Goal: Information Seeking & Learning: Learn about a topic

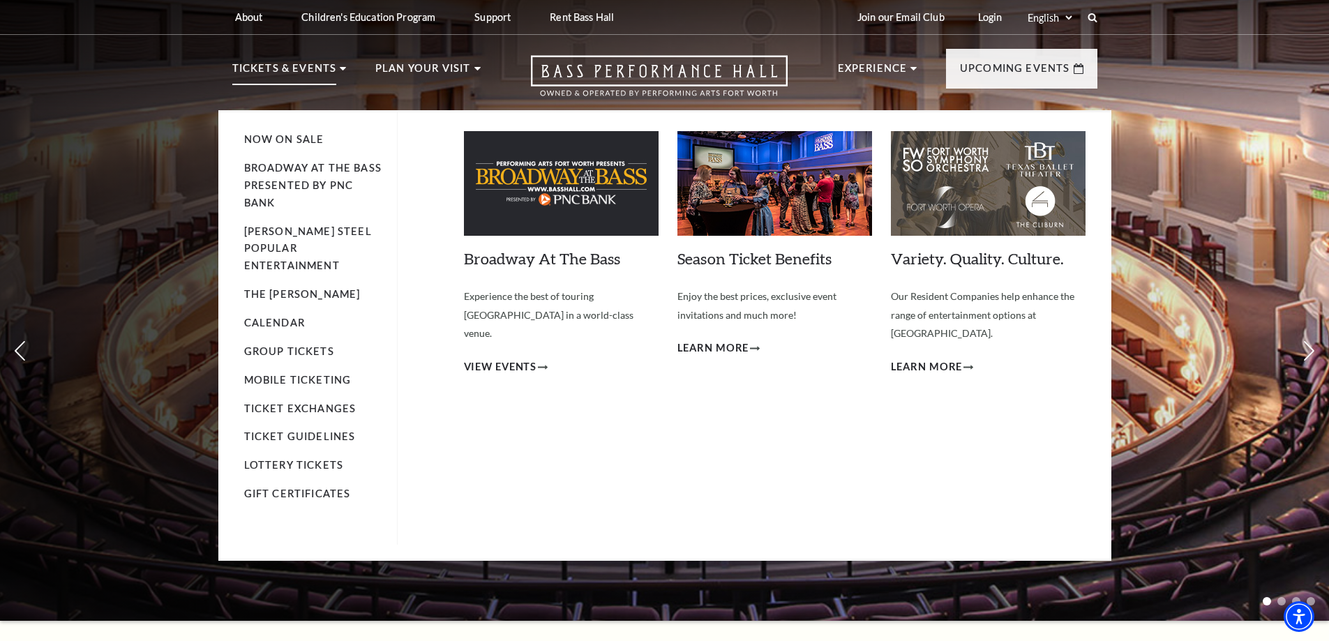
click at [273, 315] on li "Calendar" at bounding box center [313, 323] width 139 height 17
click at [273, 317] on link "Calendar" at bounding box center [274, 323] width 61 height 12
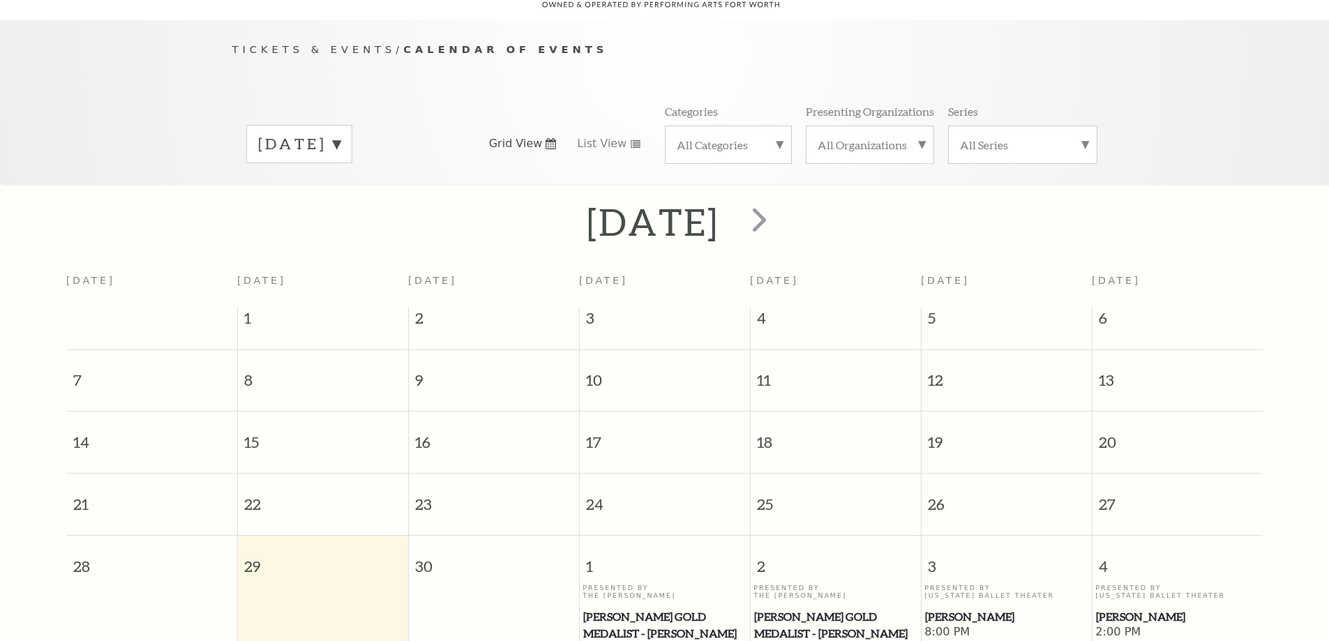
scroll to position [123, 0]
click at [779, 199] on span "next" at bounding box center [759, 217] width 40 height 40
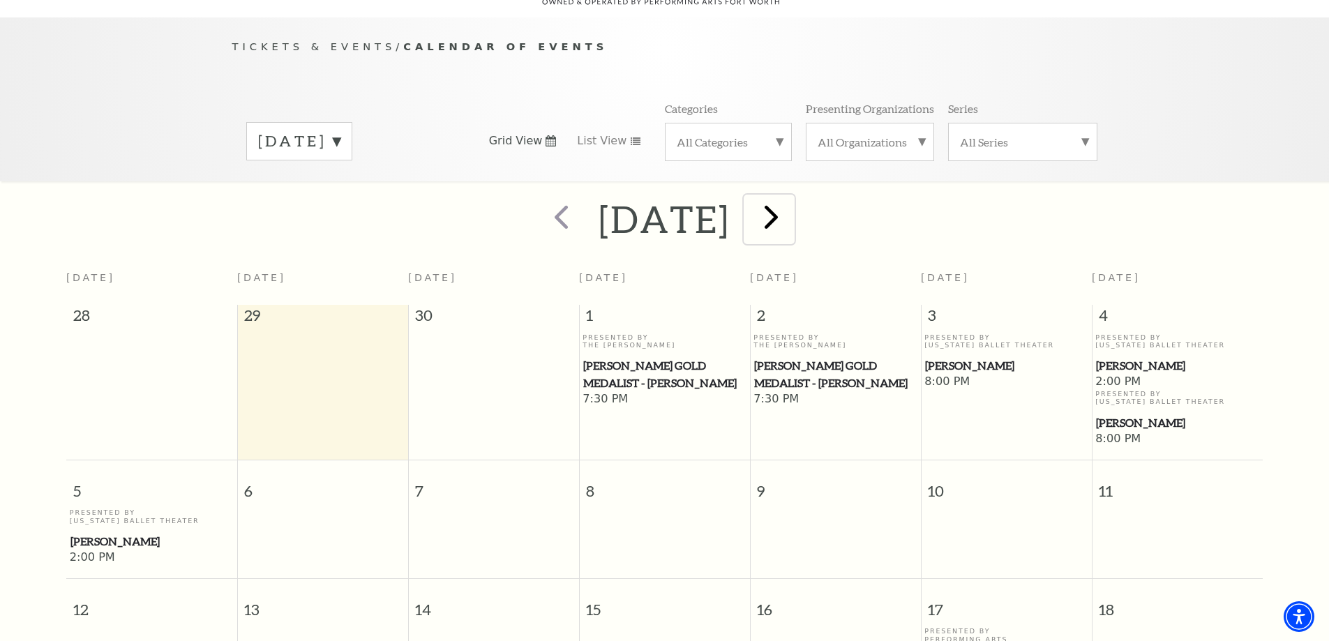
click at [791, 202] on span "next" at bounding box center [771, 217] width 40 height 40
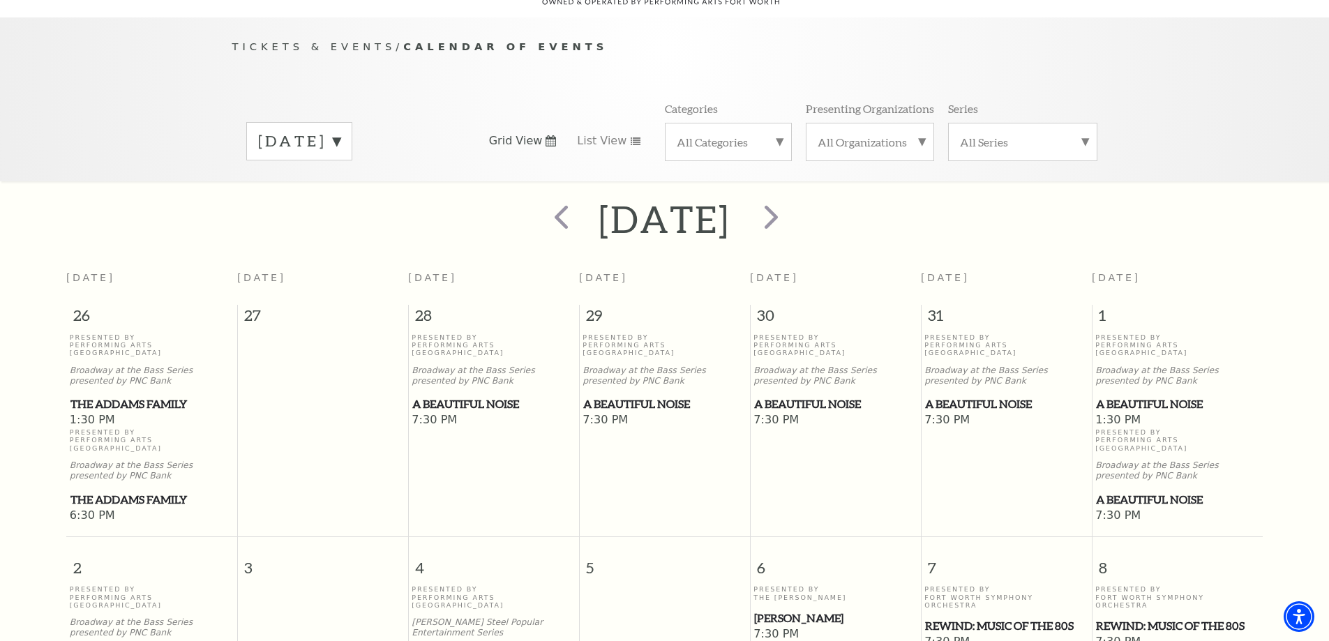
click at [340, 130] on label "November 2025" at bounding box center [299, 141] width 82 height 22
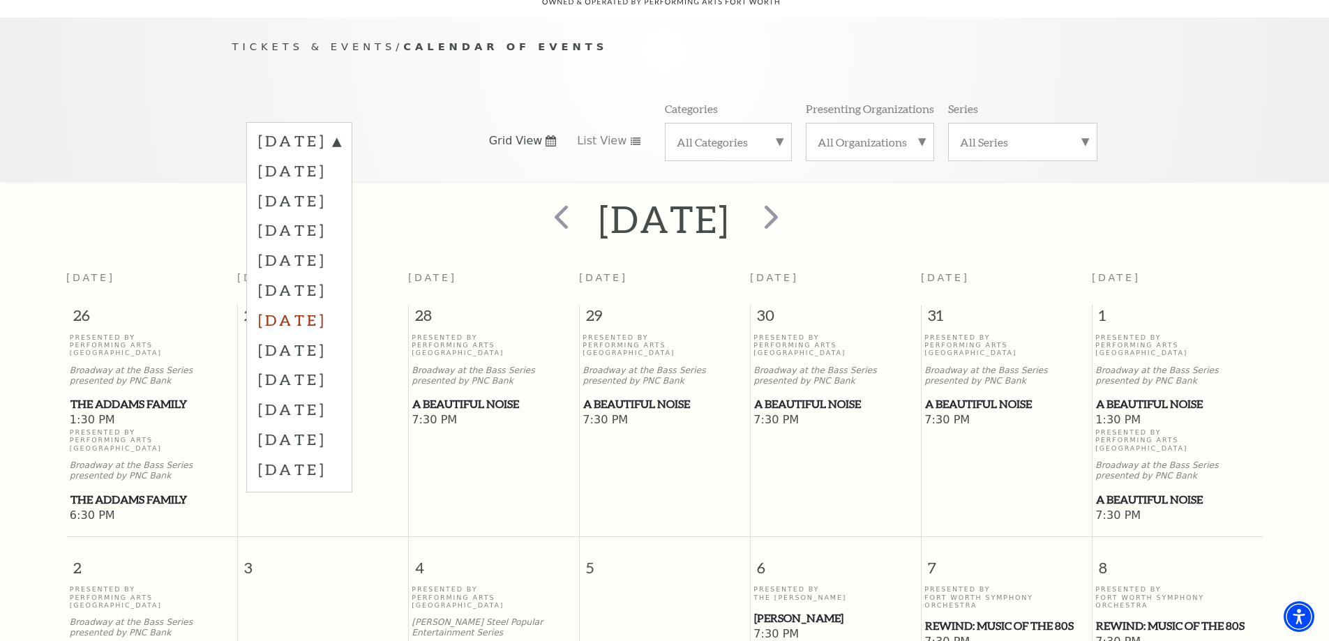
click at [340, 309] on label "March 2026" at bounding box center [299, 320] width 82 height 30
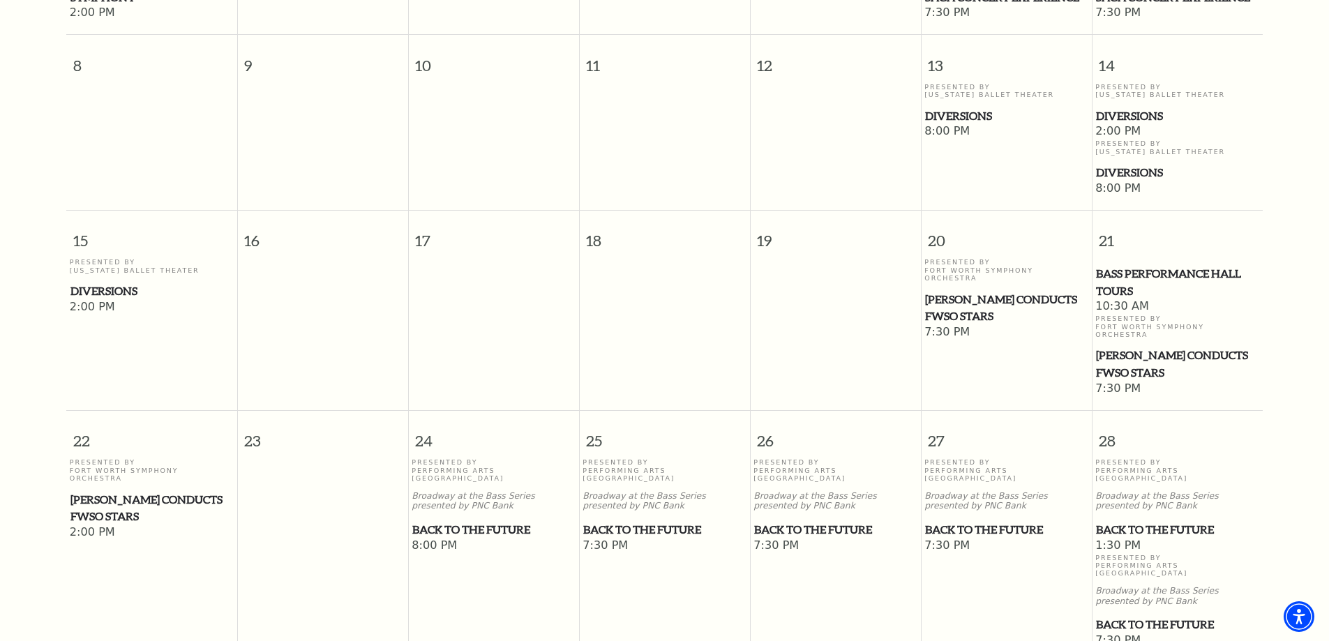
scroll to position [542, 0]
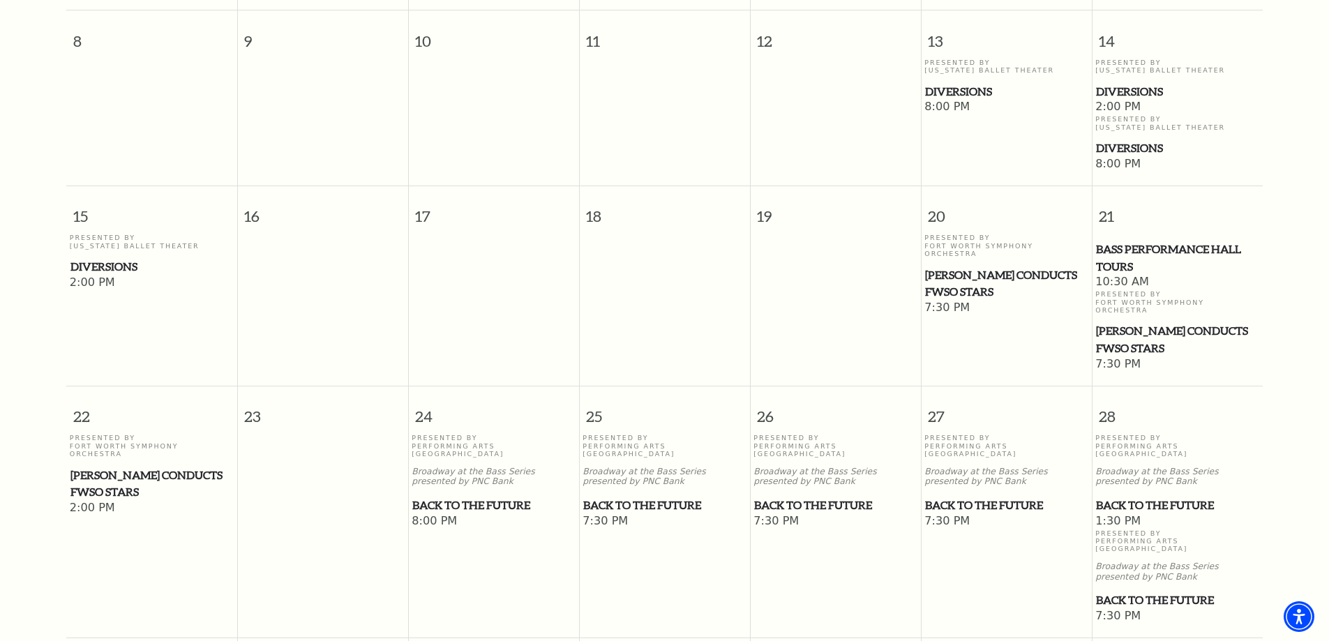
drag, startPoint x: 648, startPoint y: 472, endPoint x: 640, endPoint y: 548, distance: 76.4
click at [640, 548] on td "Presented By Performing Arts Fort Worth Broadway at the Bass Series presented b…" at bounding box center [664, 529] width 171 height 190
click at [665, 497] on span "Back to the Future" at bounding box center [664, 505] width 162 height 17
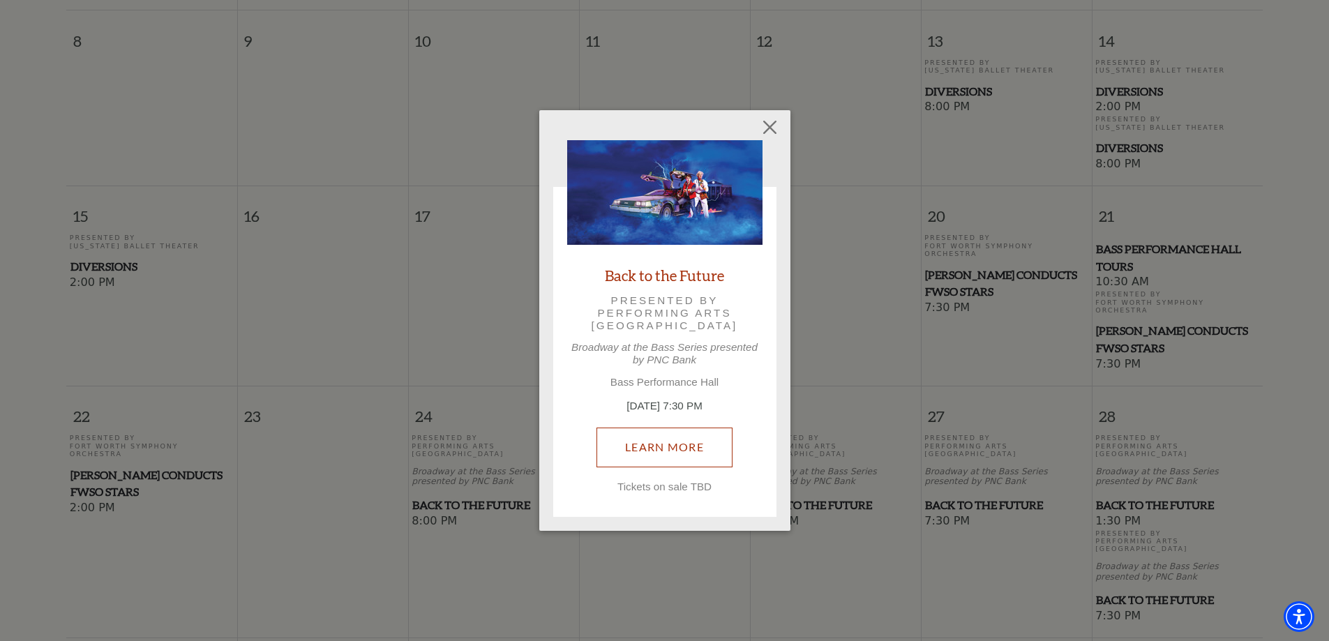
drag, startPoint x: 663, startPoint y: 402, endPoint x: 650, endPoint y: 446, distance: 46.4
click at [765, 125] on button "Close" at bounding box center [769, 127] width 27 height 27
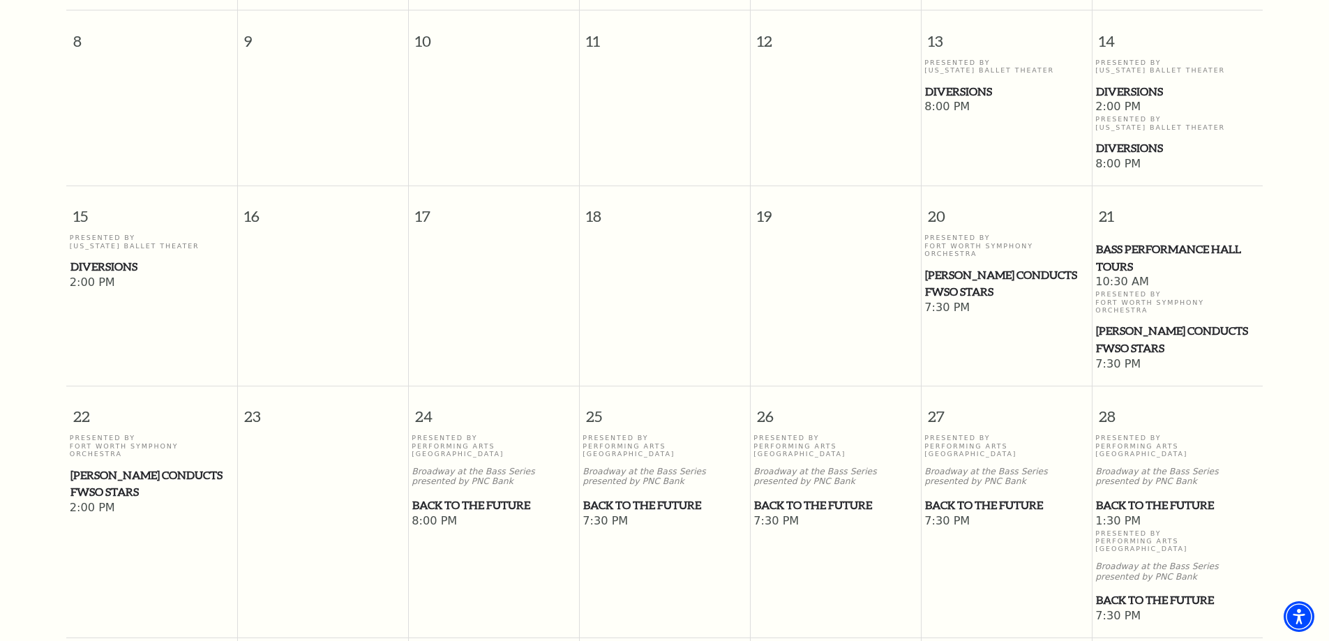
click at [644, 497] on span "Back to the Future" at bounding box center [664, 505] width 162 height 17
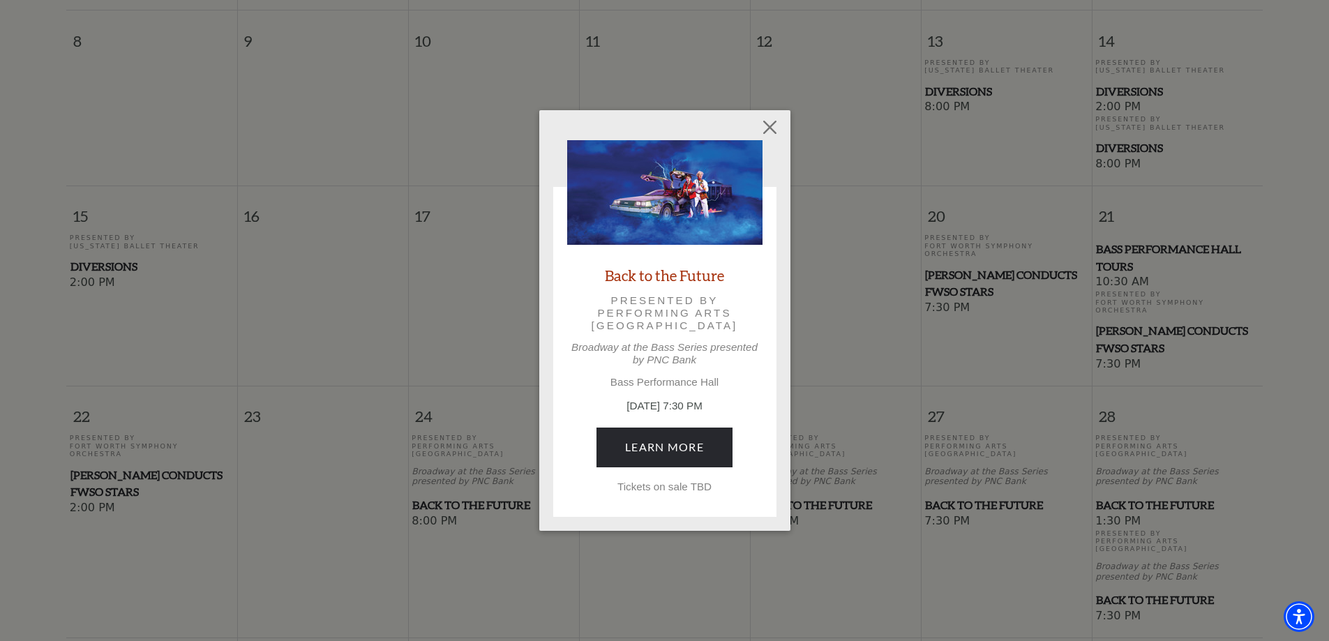
click at [660, 490] on p "Tickets on sale TBD" at bounding box center [664, 487] width 195 height 13
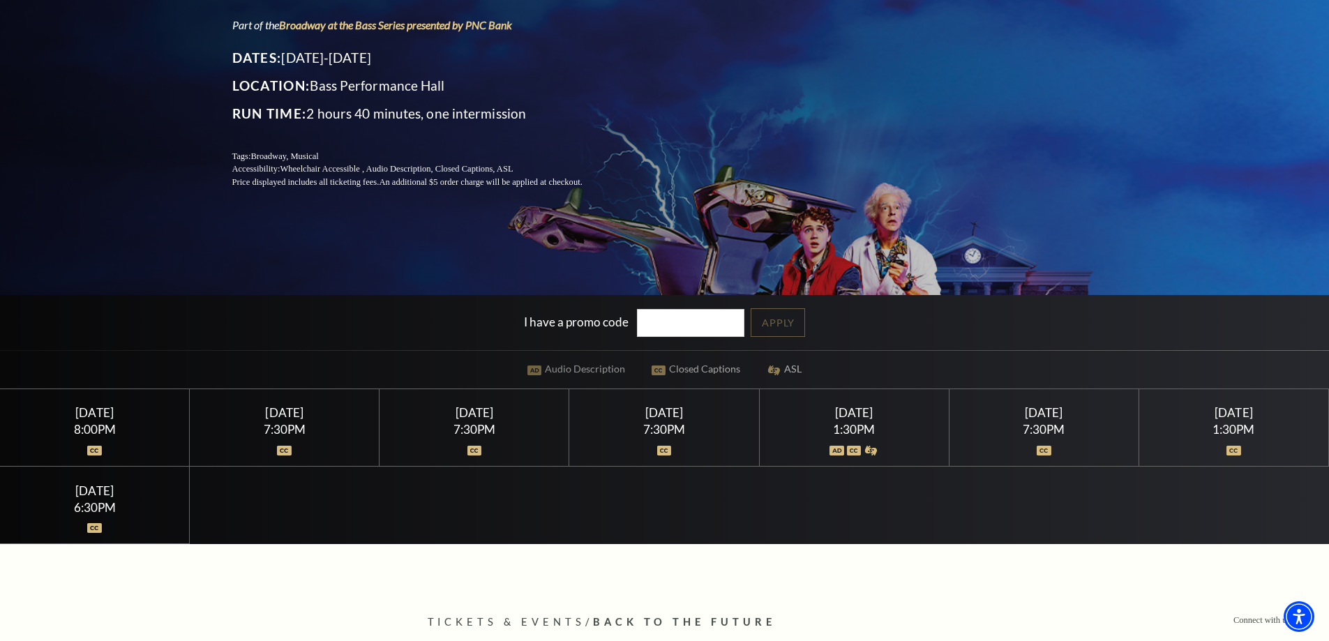
scroll to position [279, 0]
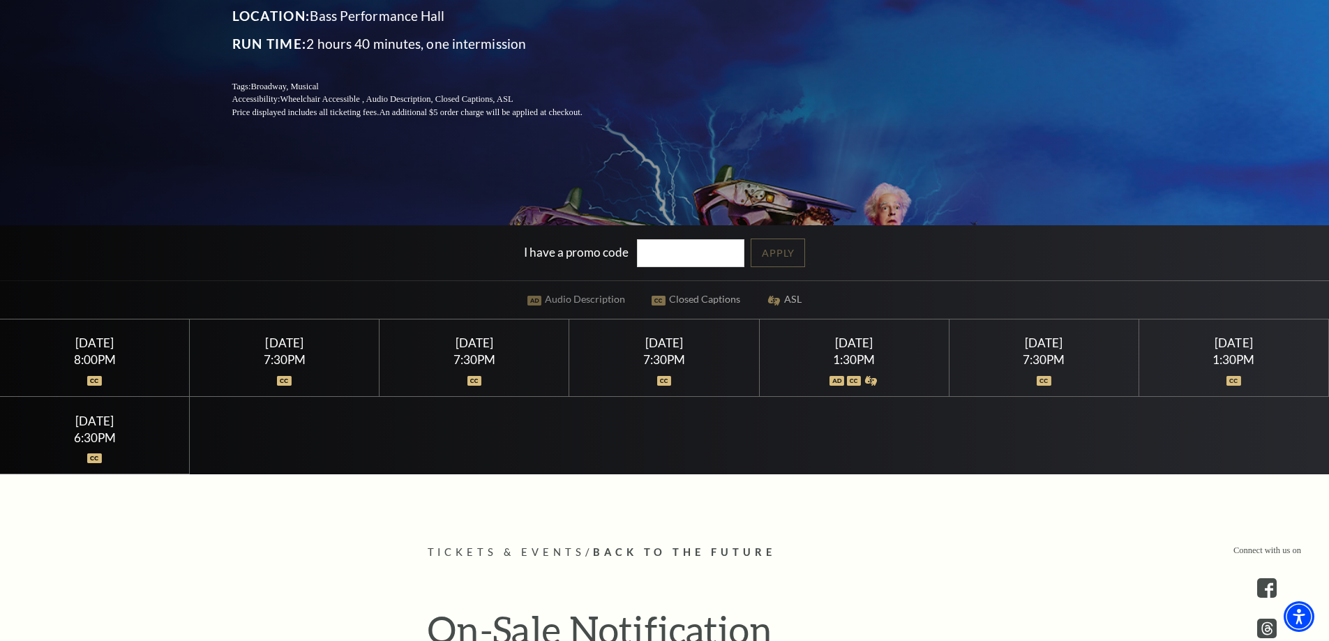
click at [109, 346] on div "Tuesday March 24" at bounding box center [95, 342] width 156 height 15
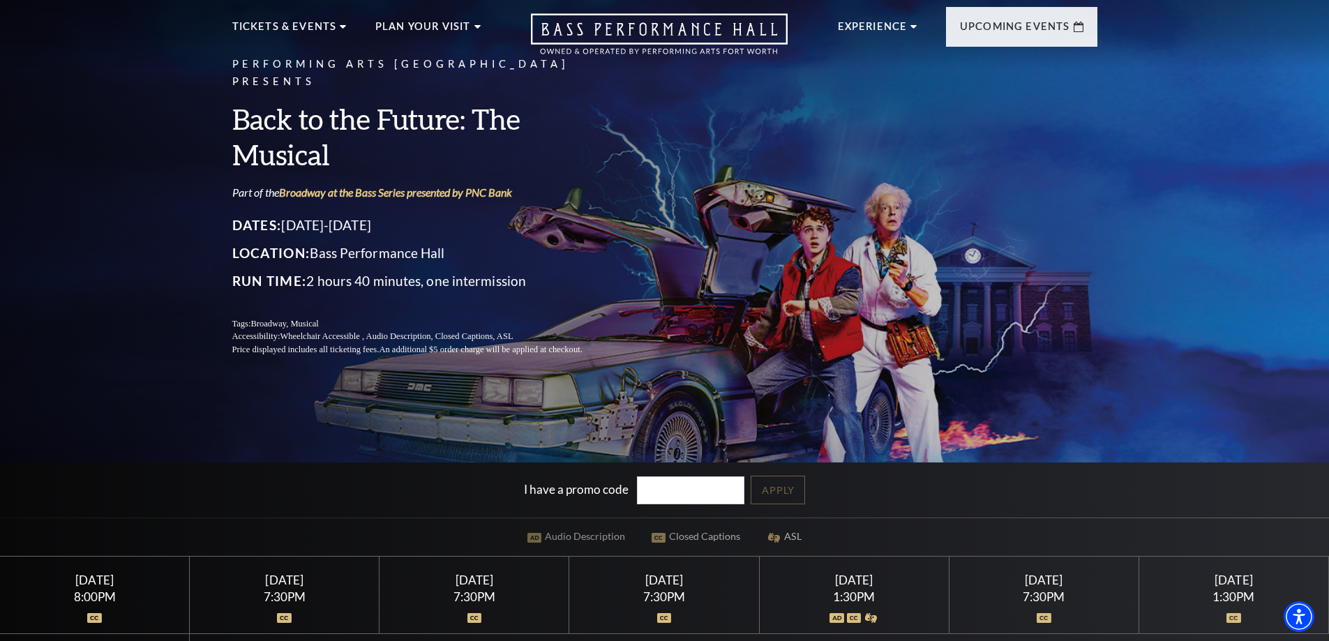
scroll to position [0, 0]
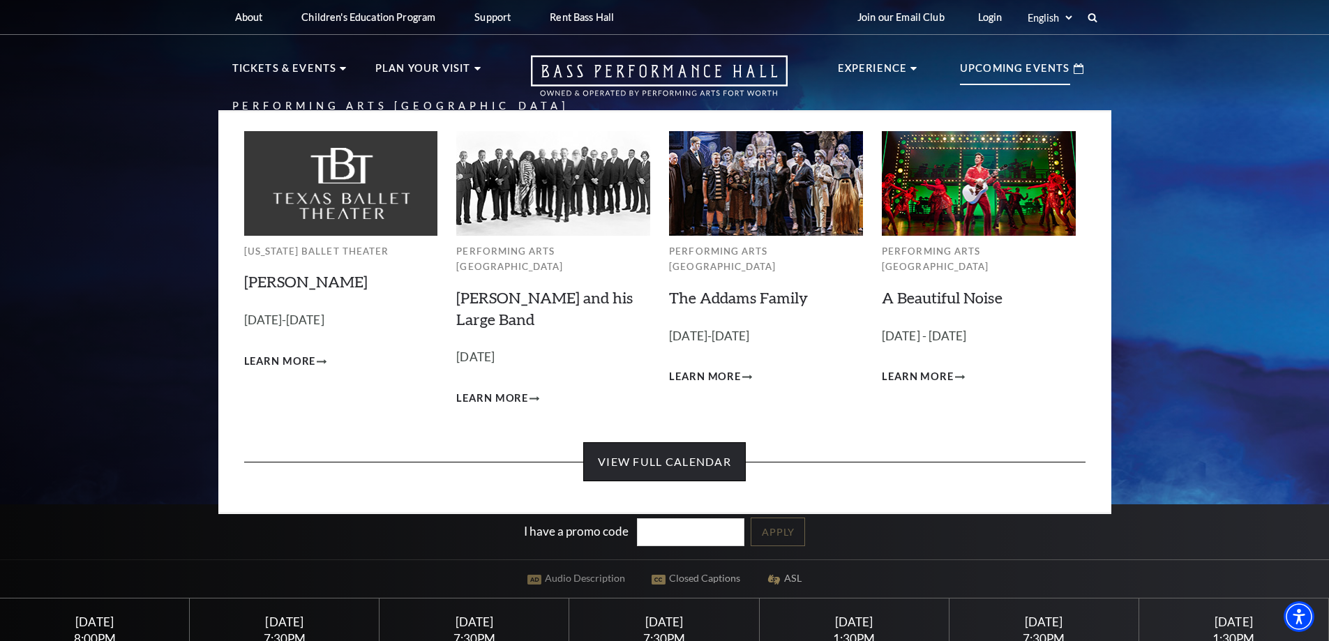
click at [655, 448] on link "View Full Calendar" at bounding box center [664, 461] width 162 height 39
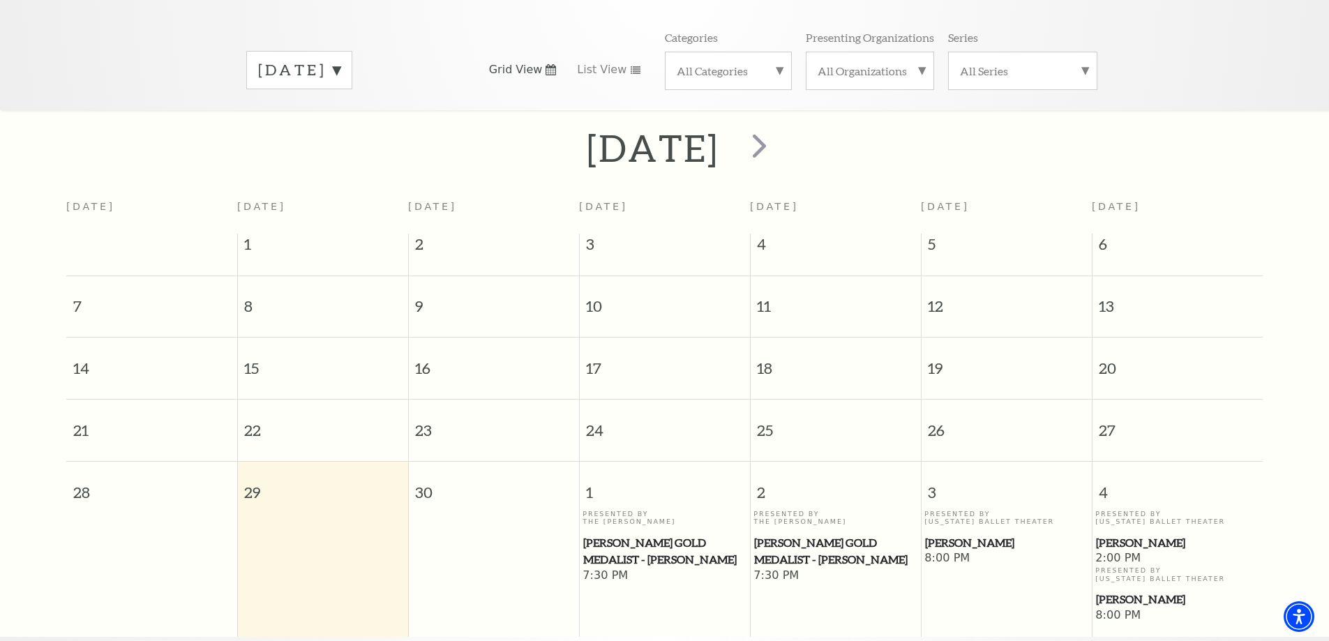
scroll to position [263, 0]
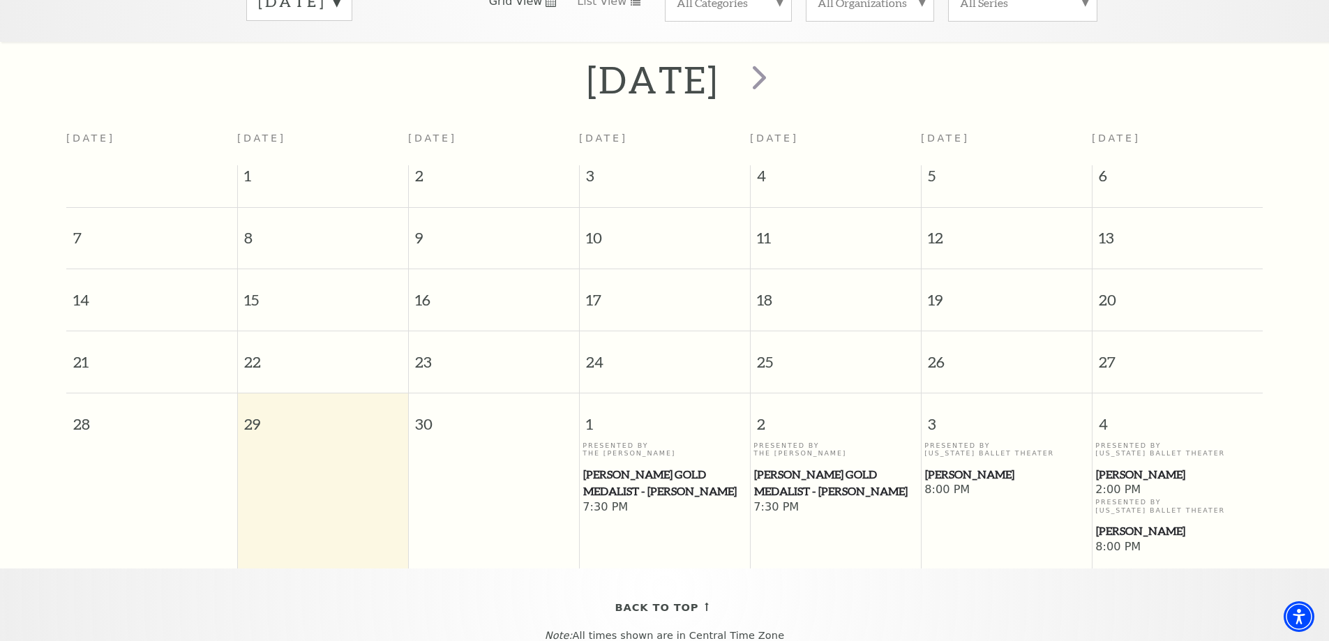
click at [626, 466] on span "[PERSON_NAME] Gold Medalist - [PERSON_NAME]" at bounding box center [664, 483] width 162 height 34
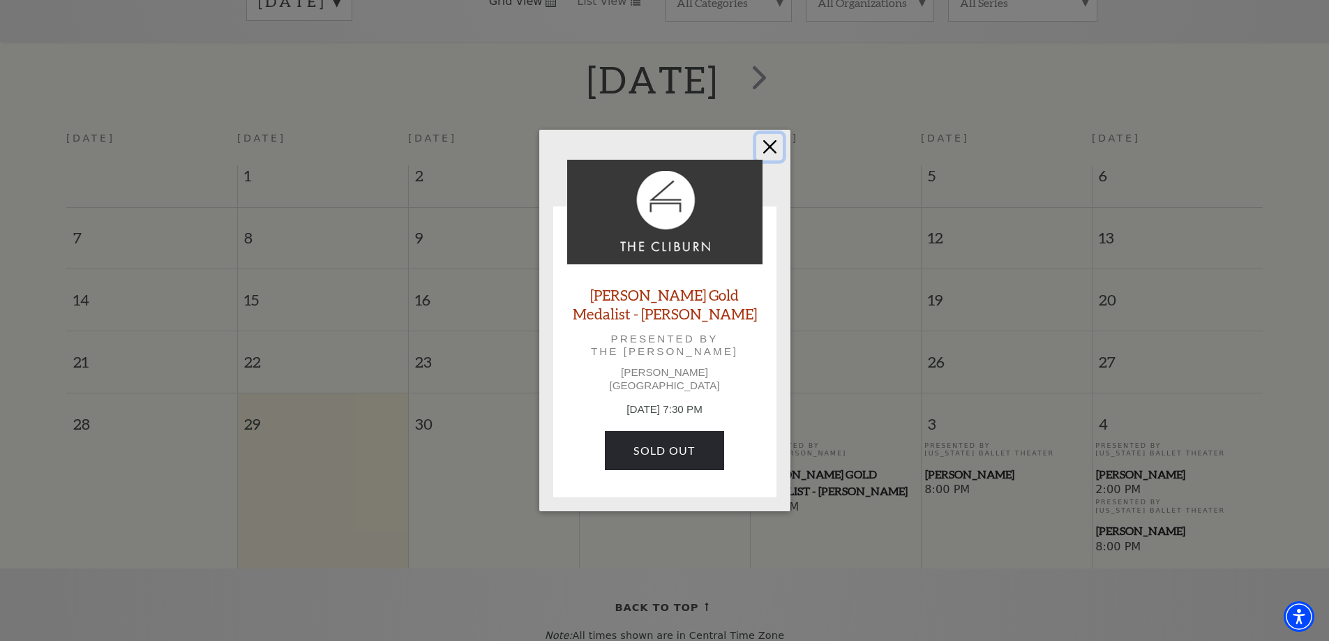
click at [770, 150] on button "Close" at bounding box center [769, 147] width 27 height 27
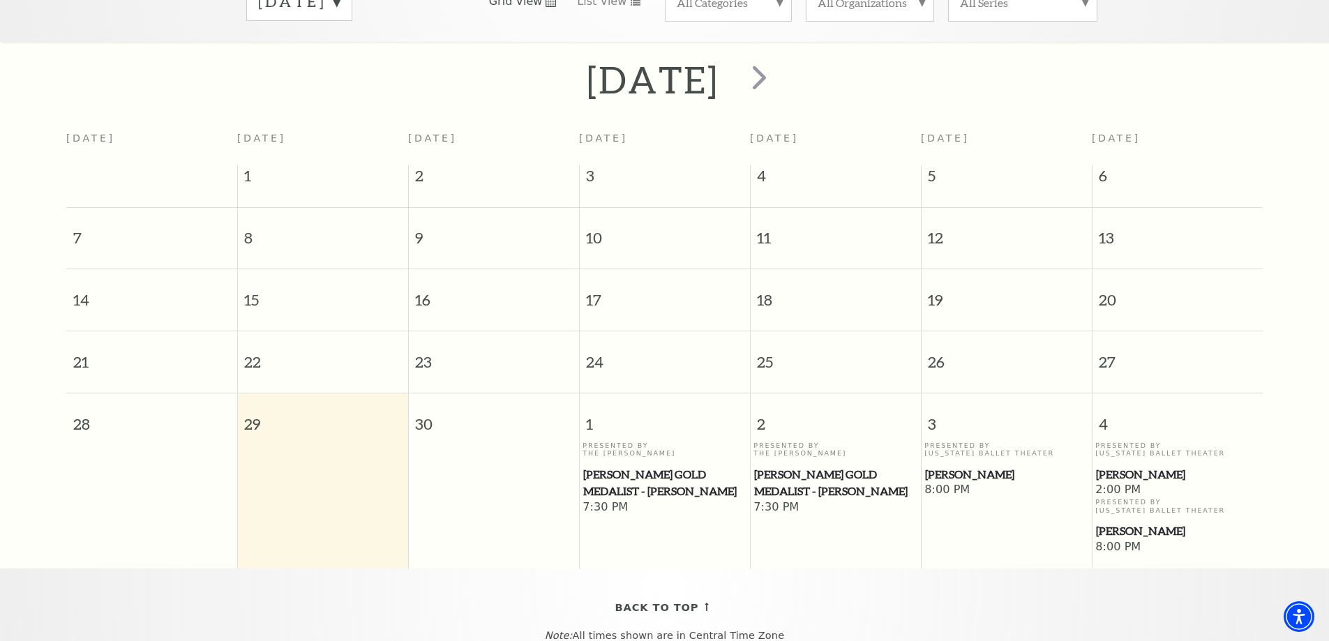
click at [826, 467] on span "Cliburn Gold Medalist - Aristo Sham" at bounding box center [835, 483] width 162 height 34
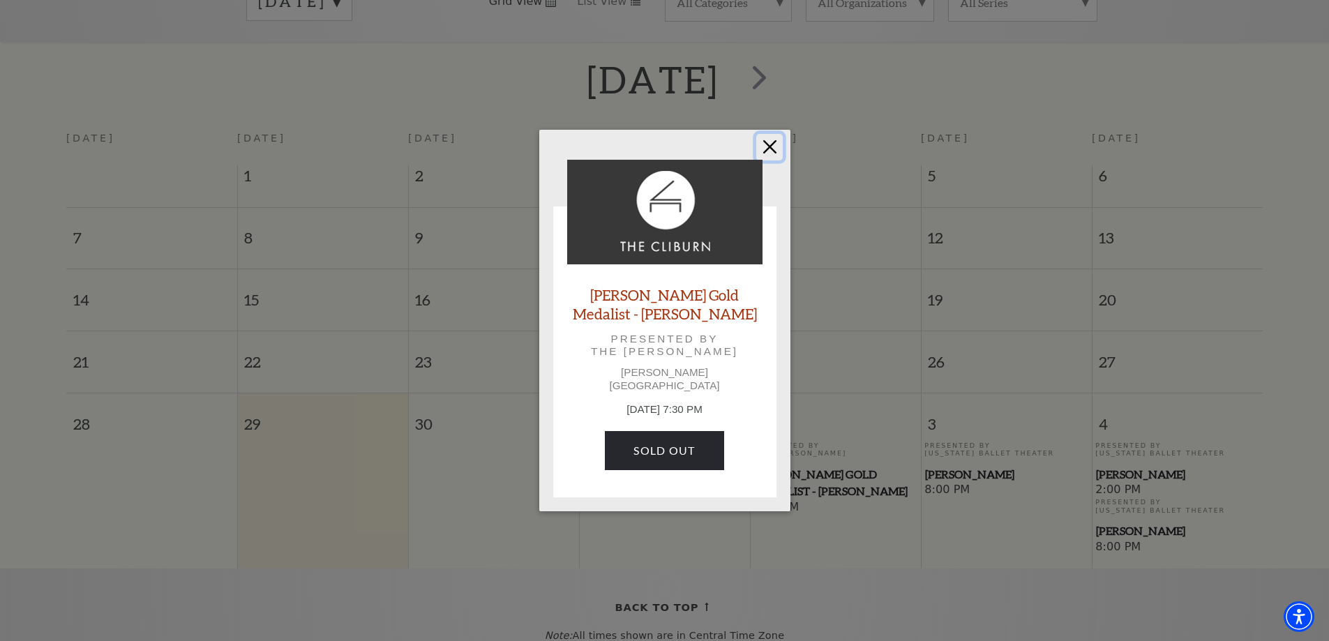
click at [767, 150] on button "Close" at bounding box center [769, 147] width 27 height 27
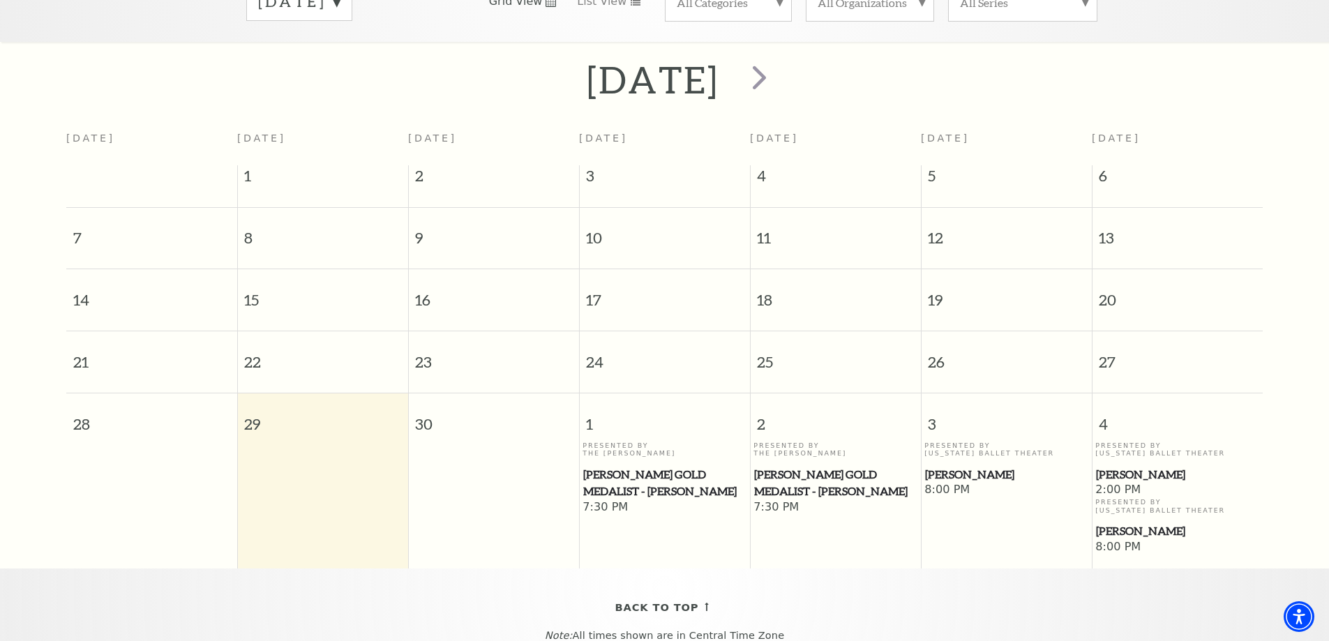
click at [948, 466] on span "[PERSON_NAME]" at bounding box center [1006, 474] width 162 height 17
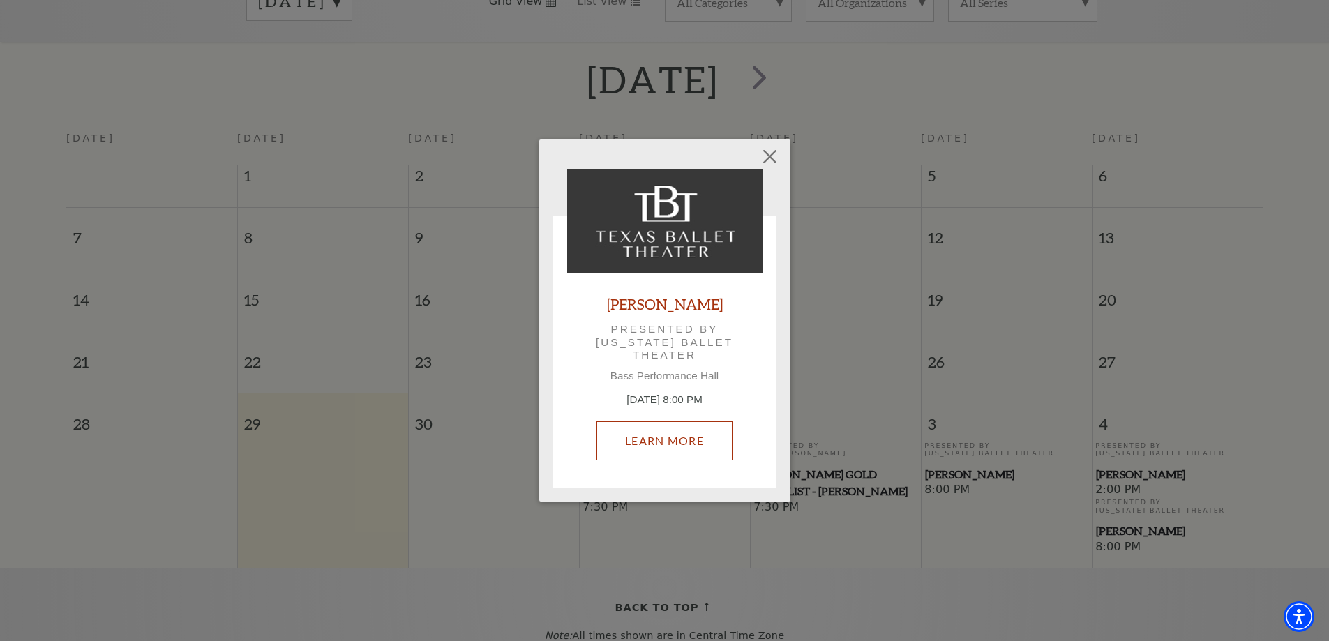
click at [681, 432] on link "Learn More" at bounding box center [664, 440] width 136 height 39
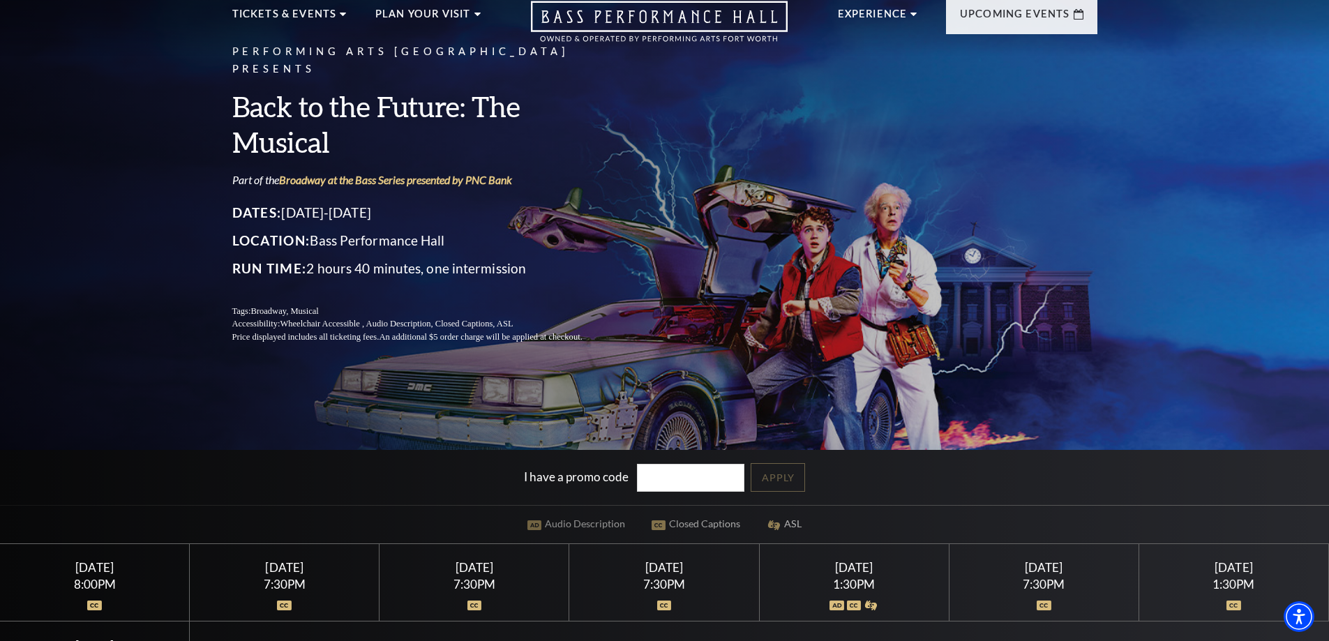
scroll to position [209, 0]
